Goal: Find contact information: Find contact information

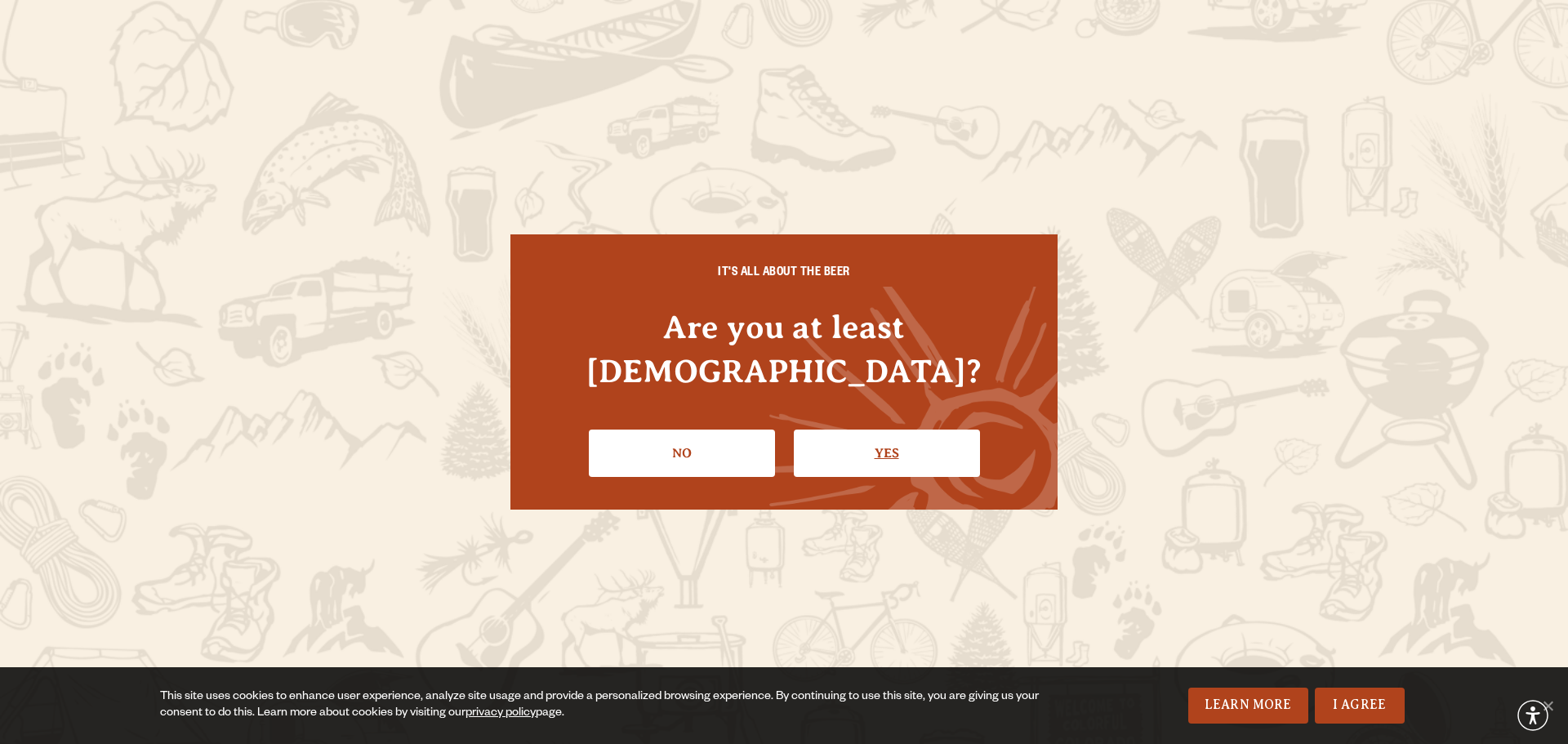
click at [911, 438] on link "Yes" at bounding box center [886, 454] width 186 height 47
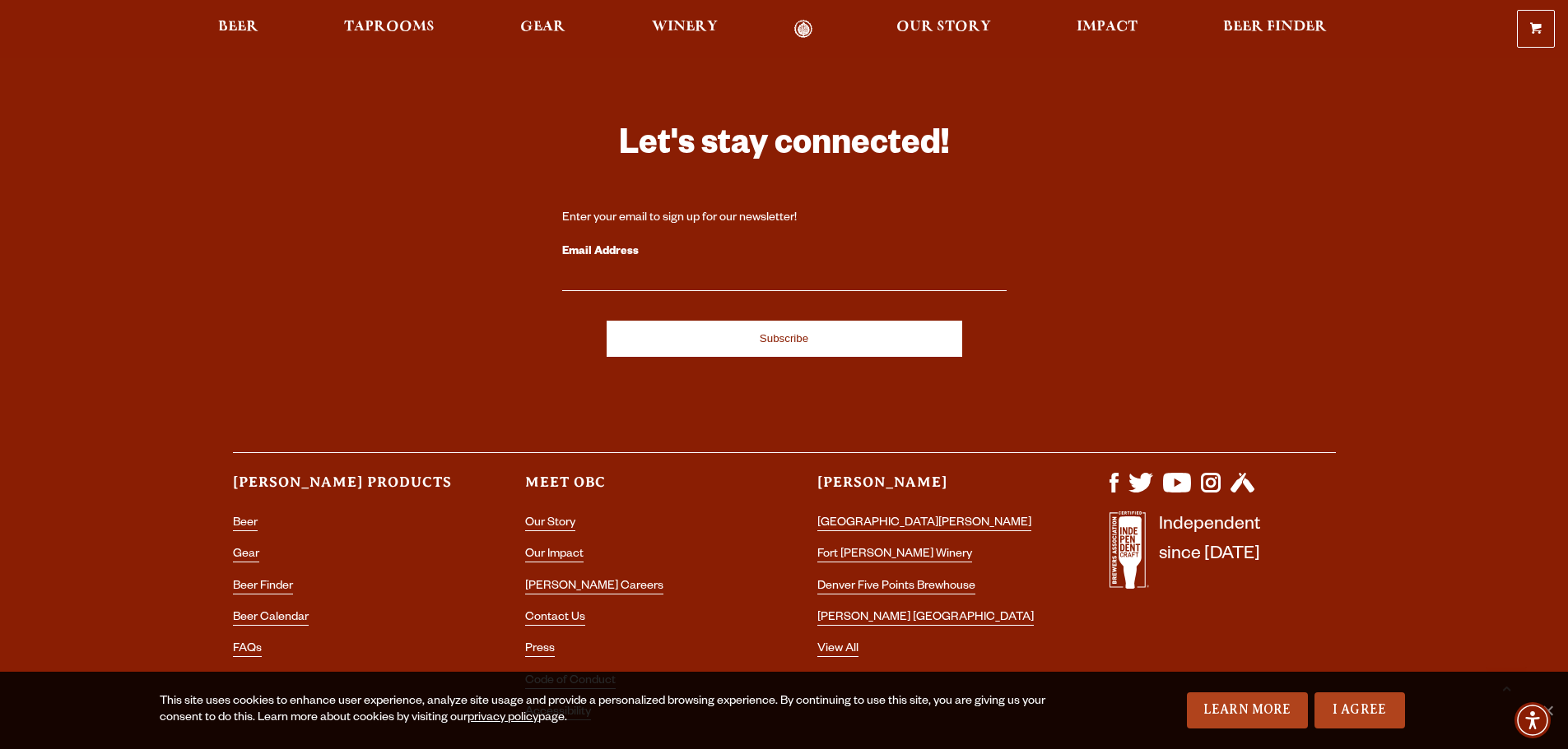
scroll to position [4831, 0]
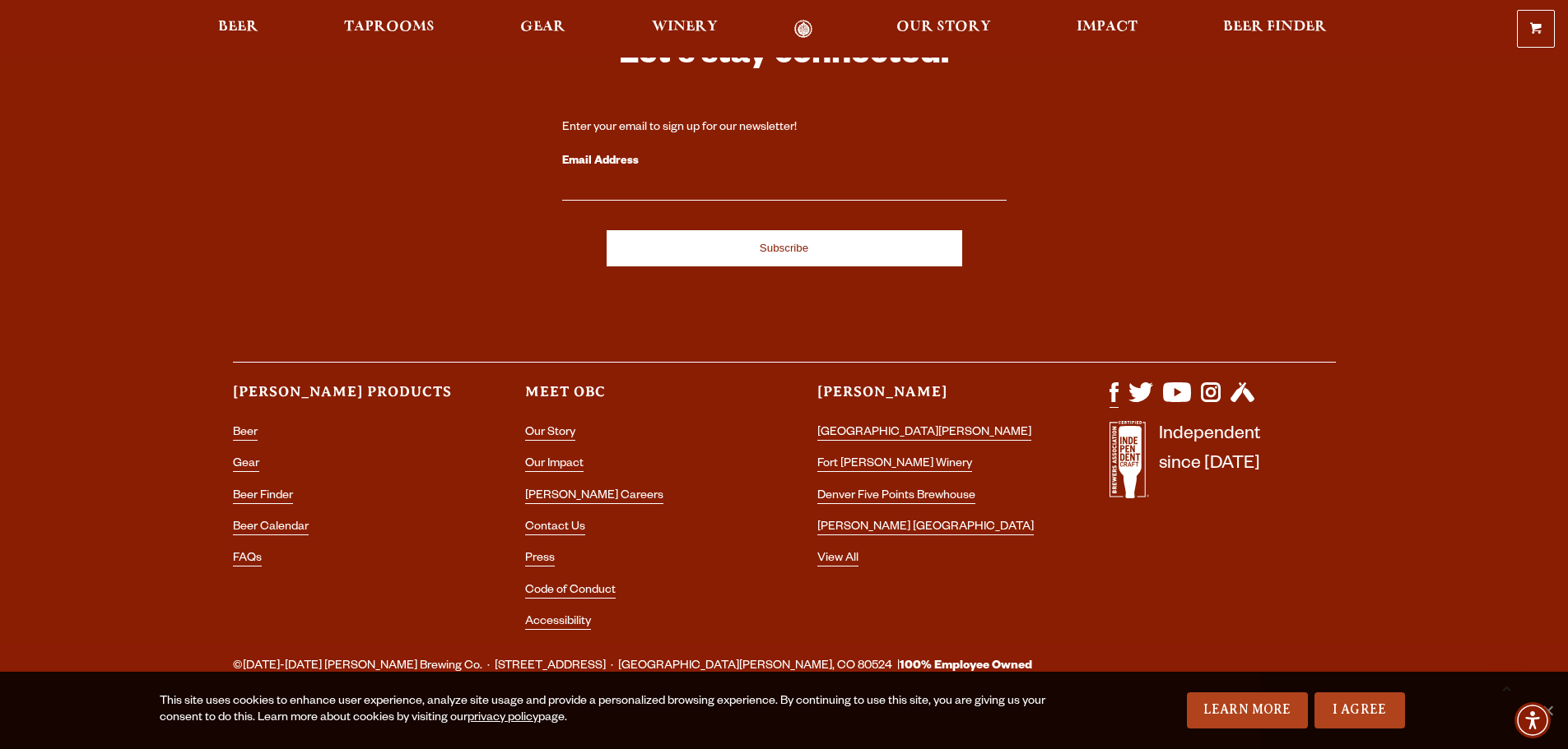
click at [1116, 383] on img "Visit us on Facebook" at bounding box center [1114, 393] width 9 height 20
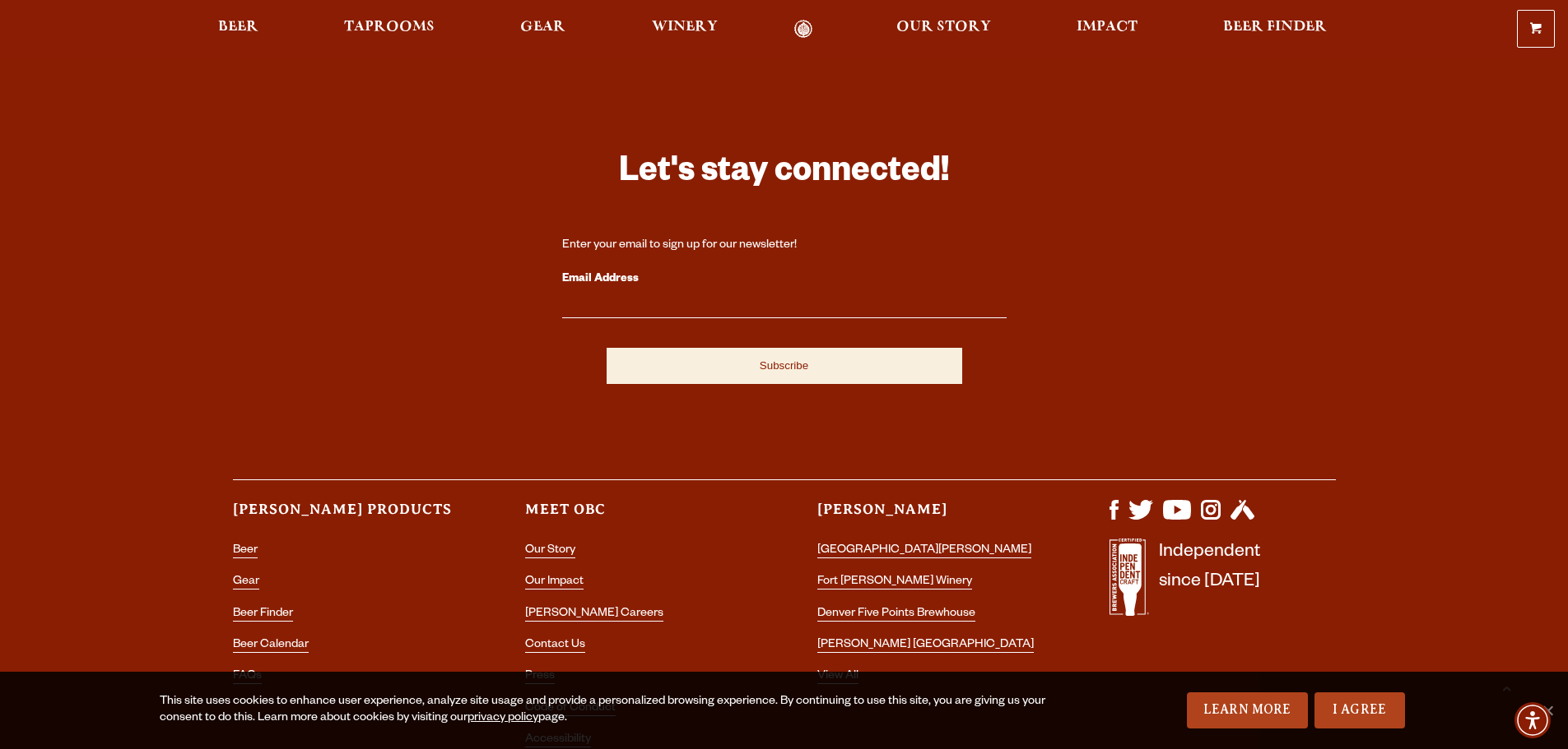
scroll to position [4831, 0]
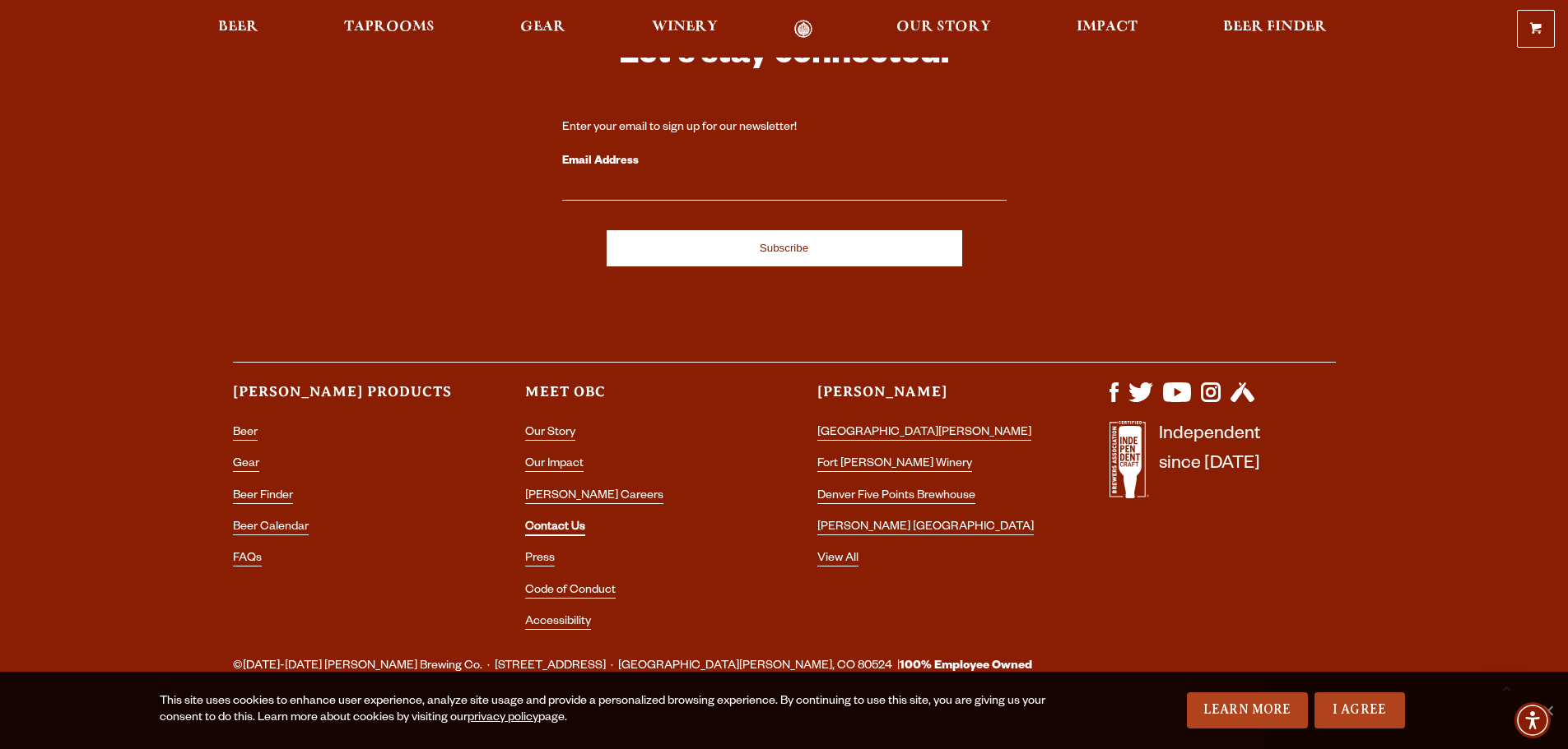
click at [548, 522] on link "Contact Us" at bounding box center [556, 529] width 60 height 15
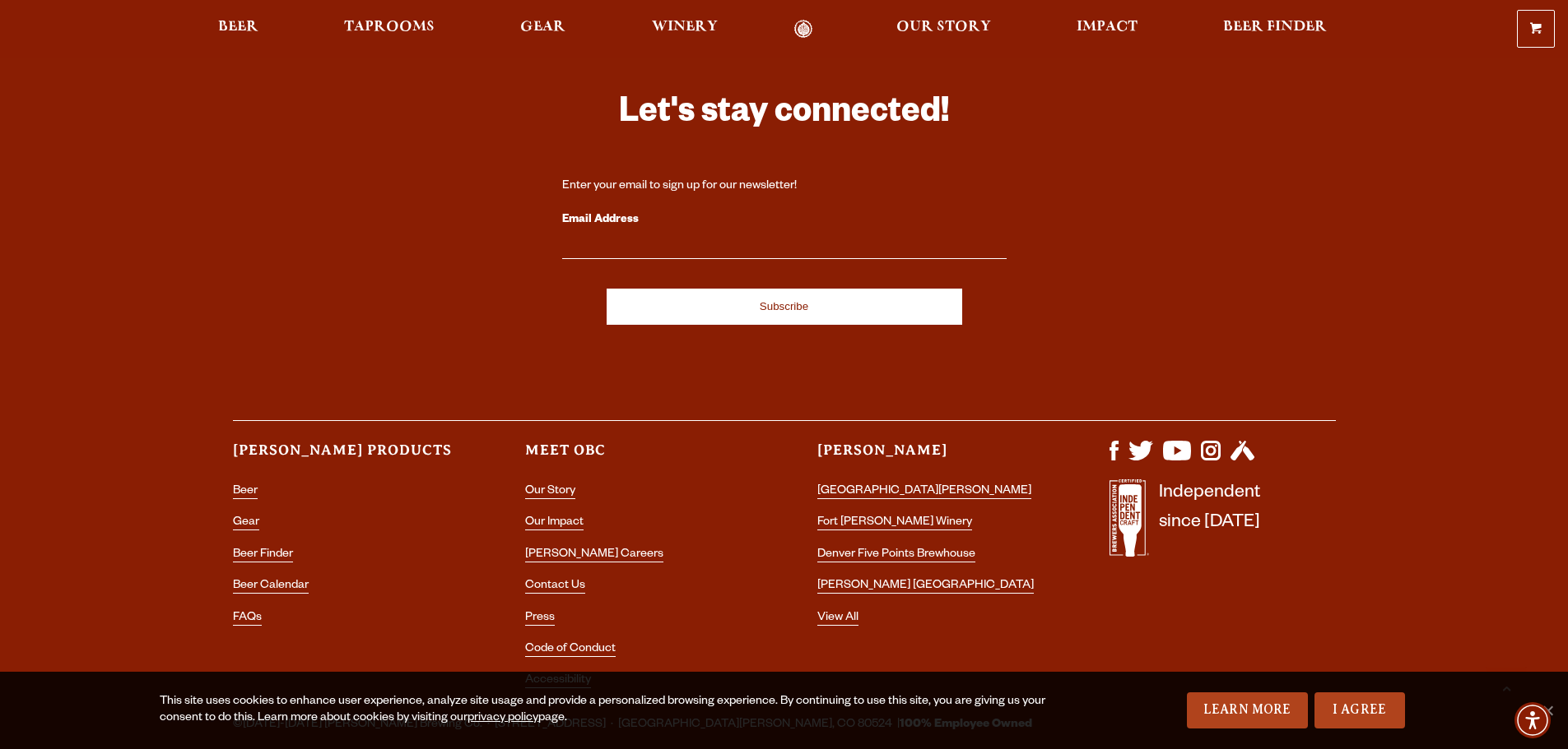
scroll to position [3139, 0]
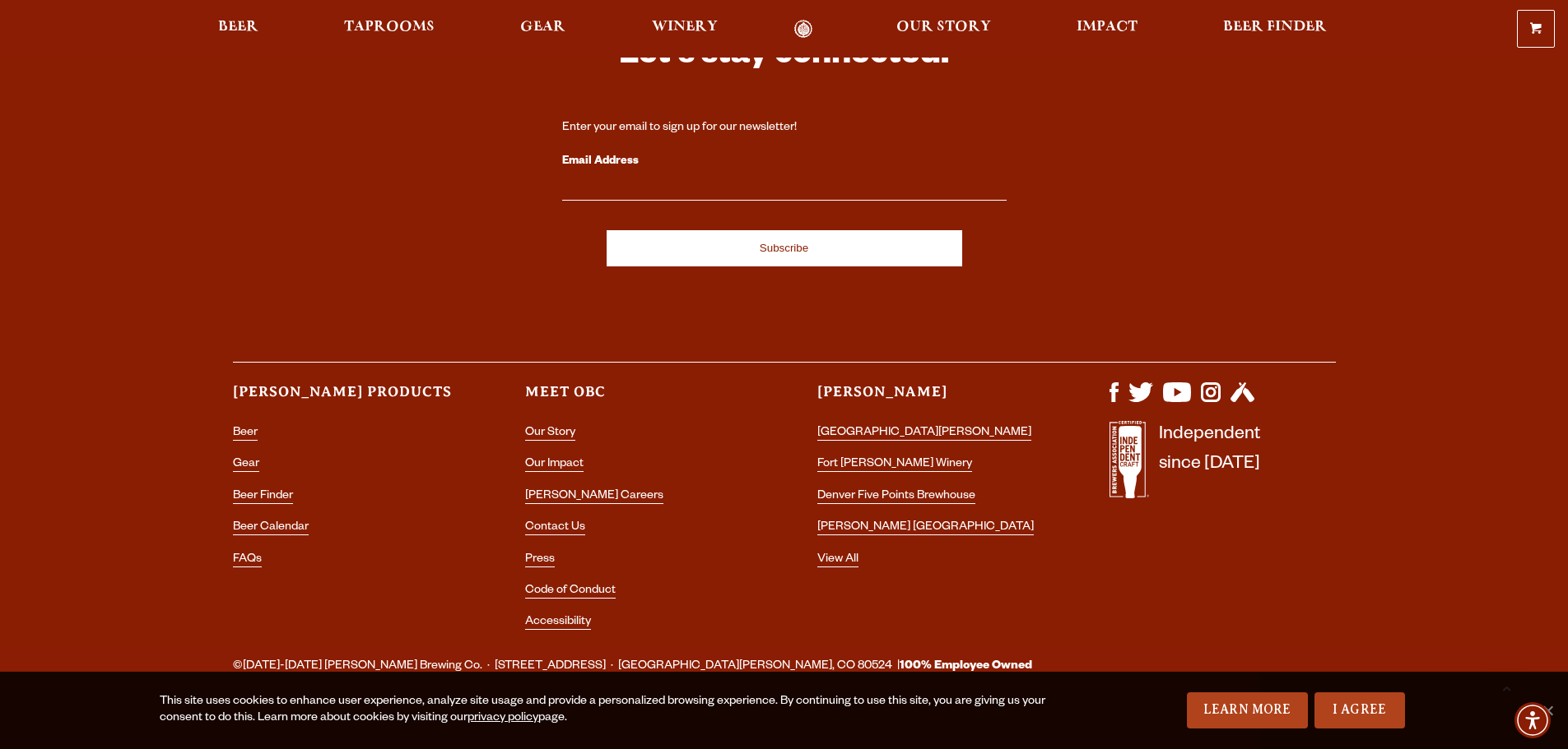
click at [1106, 372] on div "Let's stay connected! Enter your email to sign up for our newsletter! Email Add…" at bounding box center [784, 319] width 1185 height 650
click at [1110, 383] on img "Visit us on Facebook" at bounding box center [1114, 393] width 9 height 20
